Goal: Transaction & Acquisition: Purchase product/service

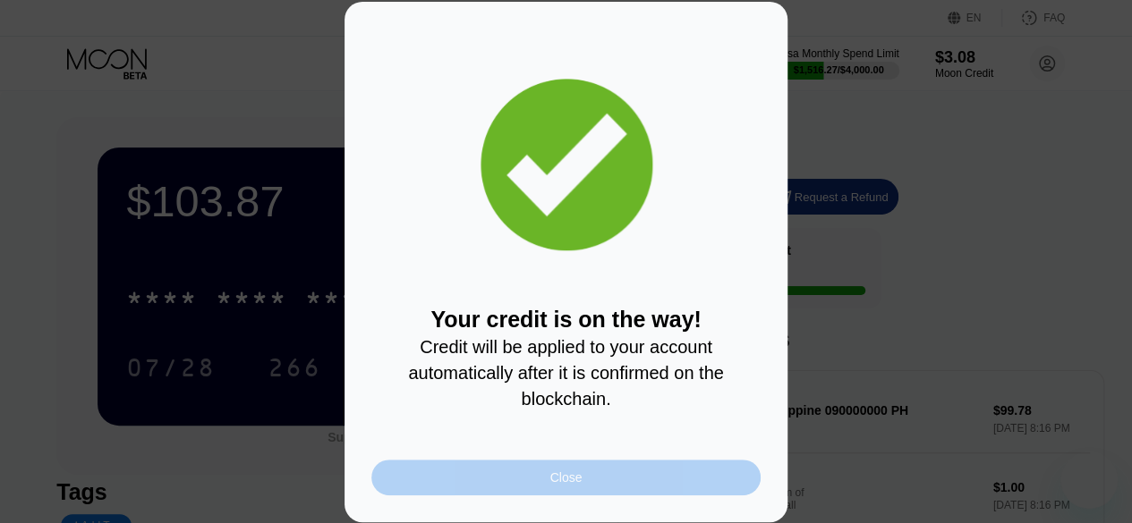
click at [707, 490] on div "Close" at bounding box center [565, 478] width 389 height 36
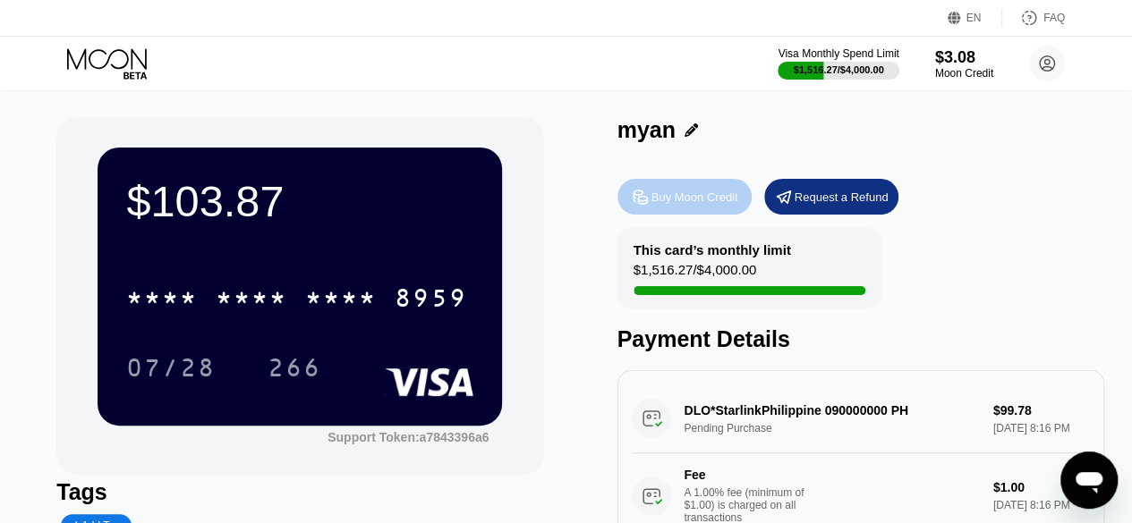
click at [699, 191] on div "Buy Moon Credit" at bounding box center [694, 197] width 87 height 15
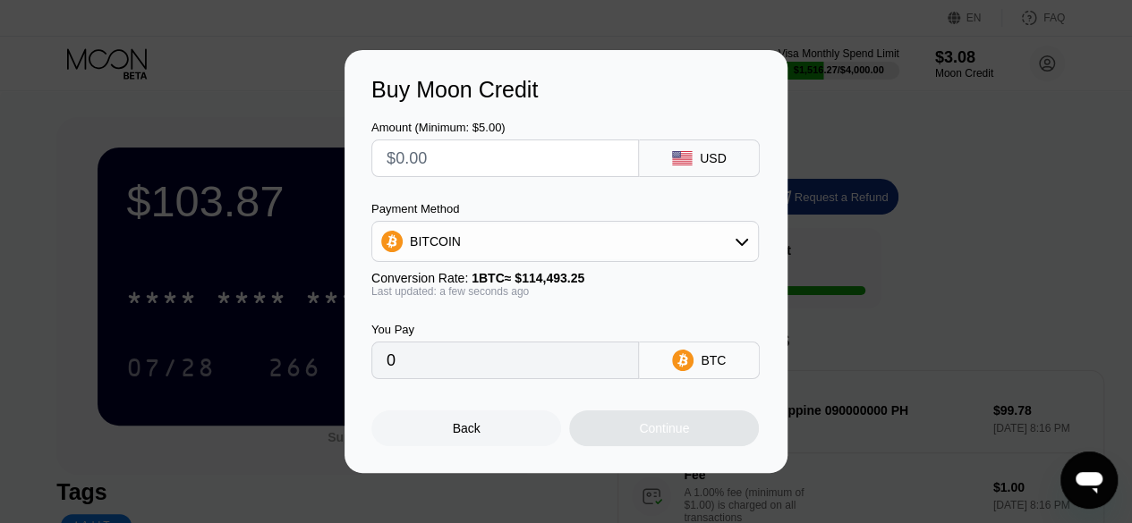
click at [683, 260] on div "BITCOIN" at bounding box center [564, 241] width 387 height 41
click at [677, 242] on div "BITCOIN" at bounding box center [565, 242] width 386 height 36
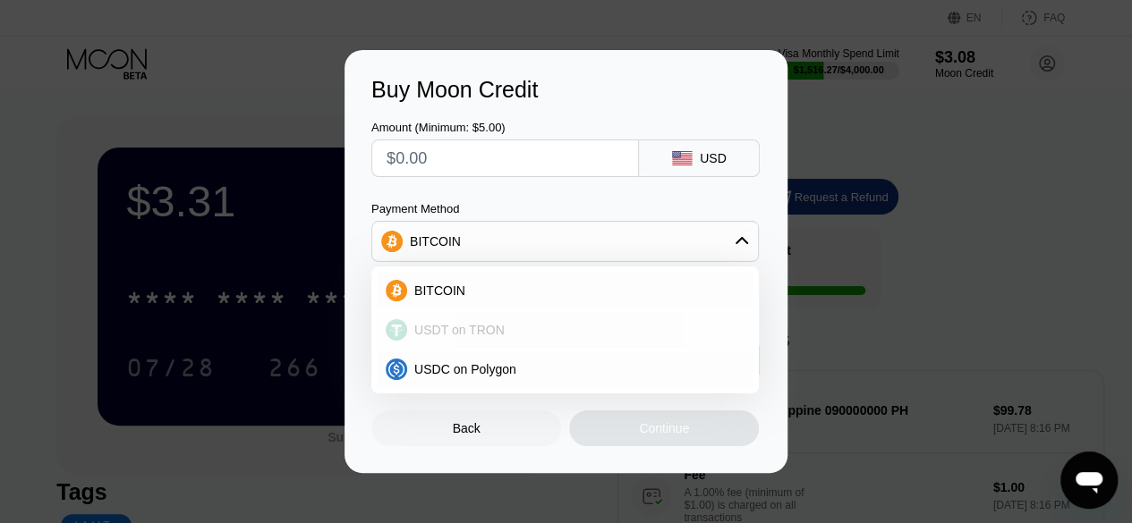
click at [653, 335] on div "USDT on TRON" at bounding box center [575, 330] width 337 height 14
type input "0.00"
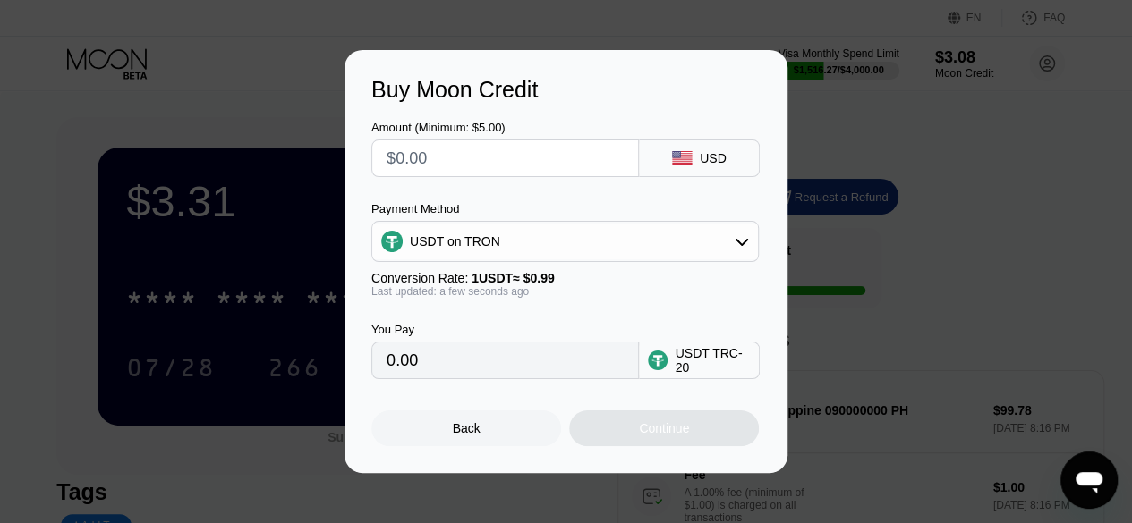
click at [581, 161] on input "text" at bounding box center [504, 158] width 237 height 36
type input "$1"
type input "1.01"
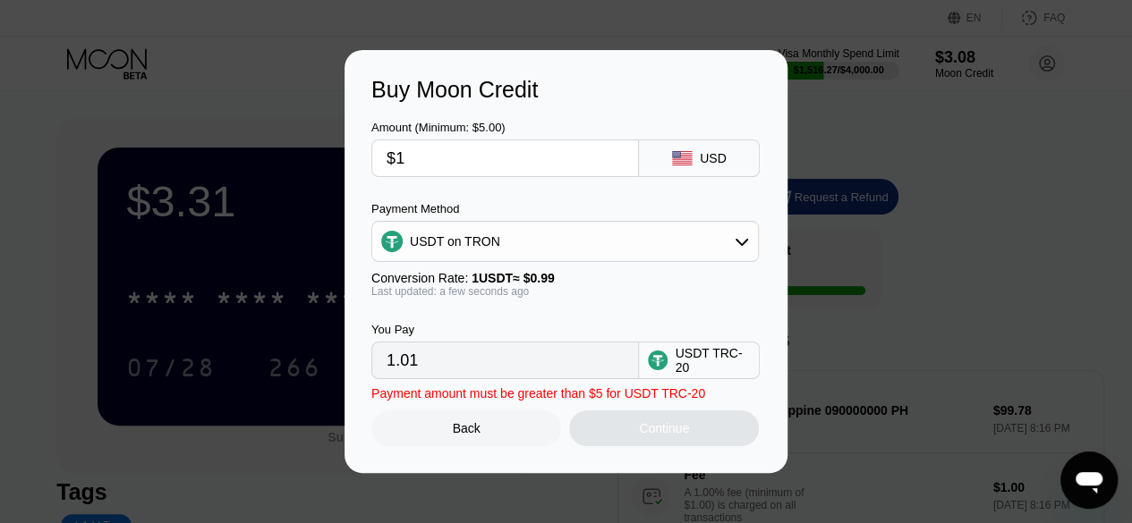
type input "$10"
type input "10.10"
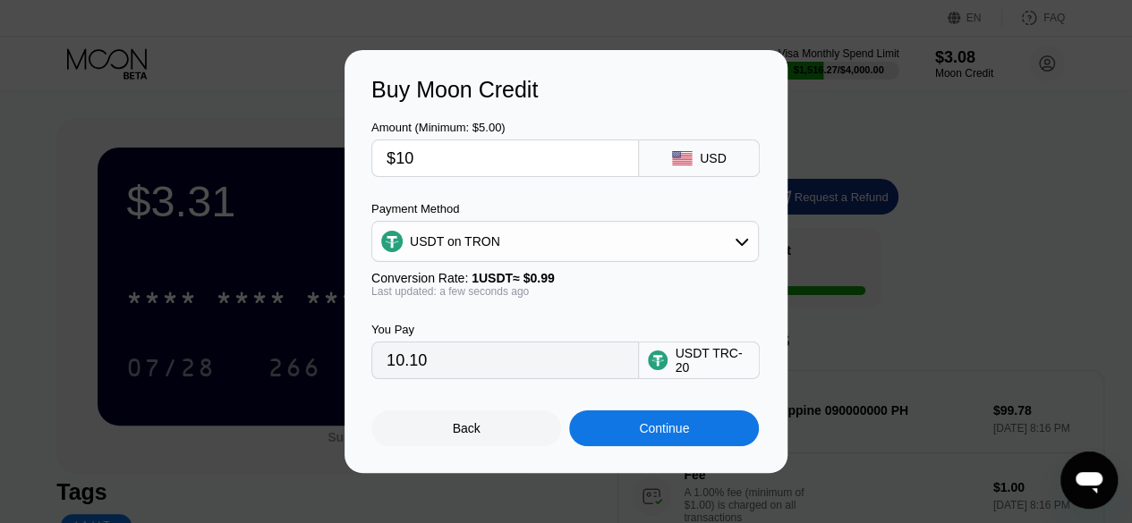
type input "$100"
type input "101.01"
type input "$100"
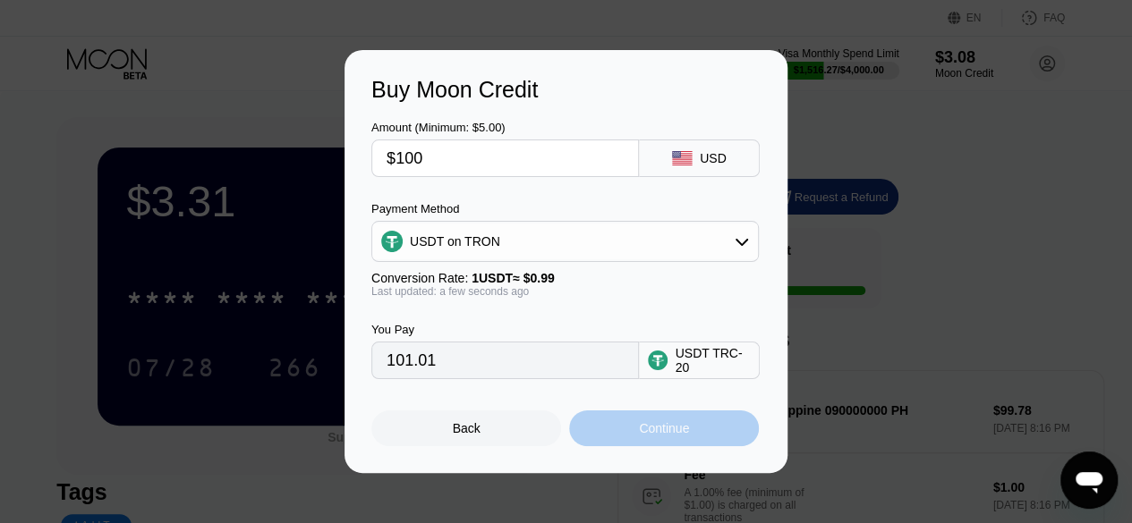
click at [688, 424] on div "Continue" at bounding box center [664, 429] width 190 height 36
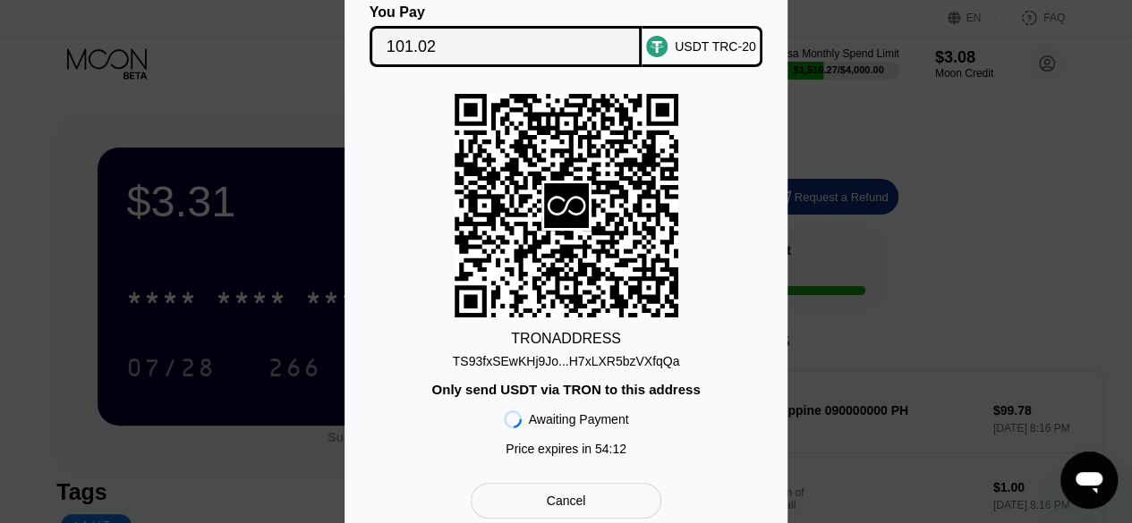
drag, startPoint x: 688, startPoint y: 424, endPoint x: 709, endPoint y: 487, distance: 66.2
click at [709, 487] on div "You Pay 101.02 USDT TRC-20 TRON ADDRESS TS93fxSEwKHj9Jo...H7xLXR5bzVXfqQa Only …" at bounding box center [565, 261] width 389 height 514
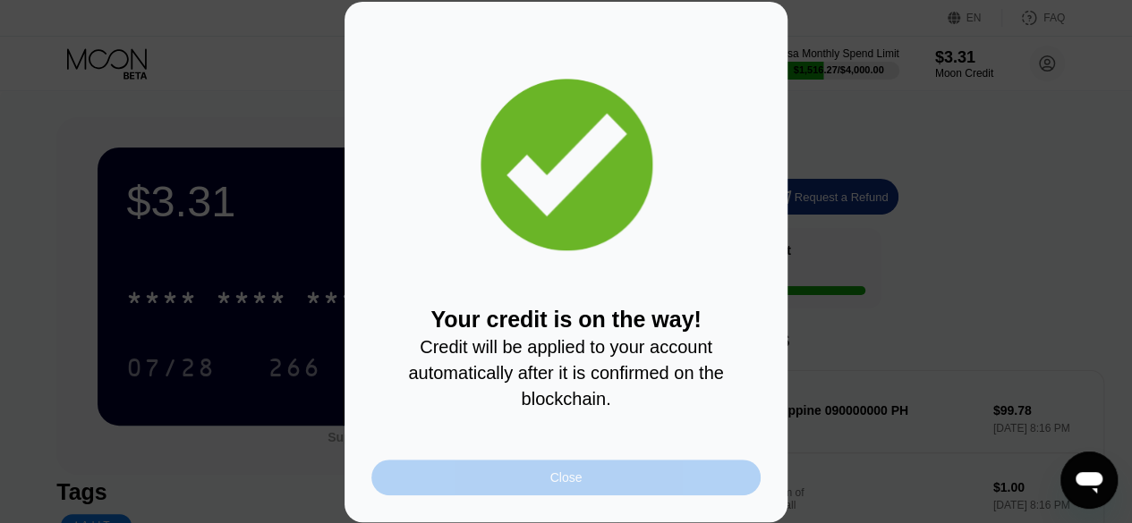
click at [680, 496] on div "Close" at bounding box center [565, 478] width 389 height 36
